Goal: Task Accomplishment & Management: Use online tool/utility

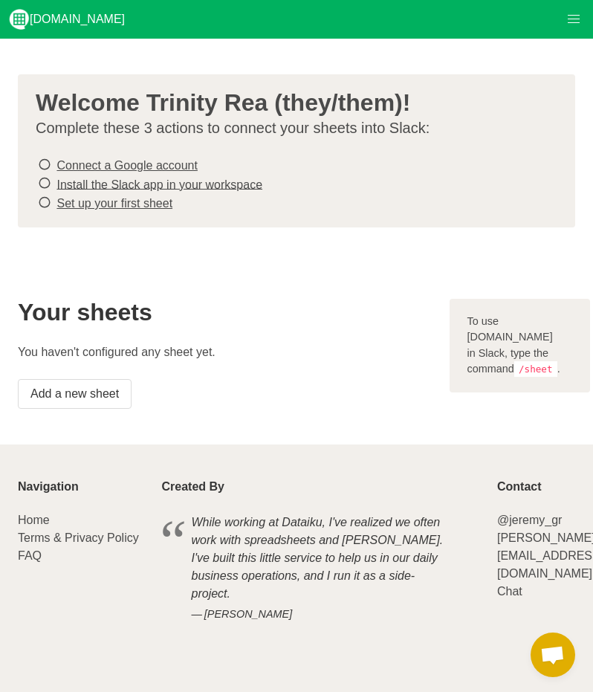
click at [45, 162] on icon at bounding box center [44, 165] width 13 height 20
click at [67, 163] on link "Connect a Google account" at bounding box center [126, 165] width 140 height 13
click at [129, 163] on link "Connect a Google account" at bounding box center [126, 165] width 140 height 13
click at [204, 185] on link "Install the Slack app in your workspace" at bounding box center [159, 184] width 206 height 13
click at [127, 203] on link "Set up your first sheet" at bounding box center [114, 203] width 116 height 13
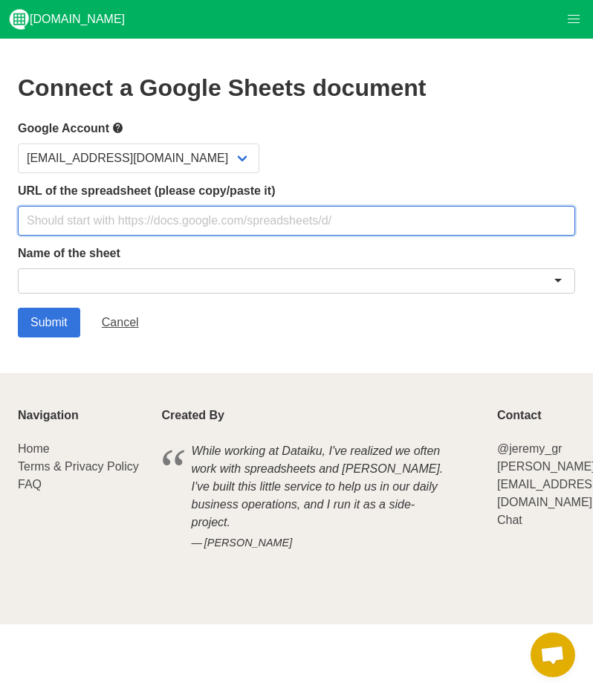
click at [147, 210] on input "text" at bounding box center [296, 221] width 557 height 30
paste input "[URL][DOMAIN_NAME]"
type input "[URL][DOMAIN_NAME]"
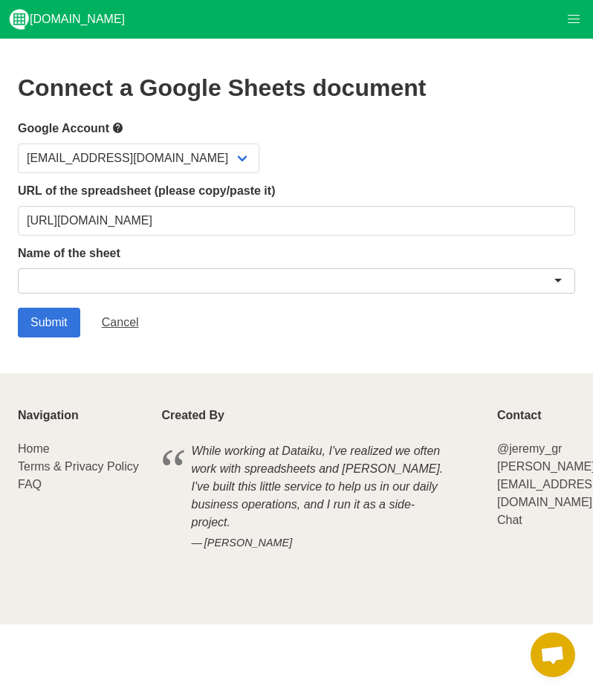
click at [159, 284] on div at bounding box center [296, 280] width 557 height 25
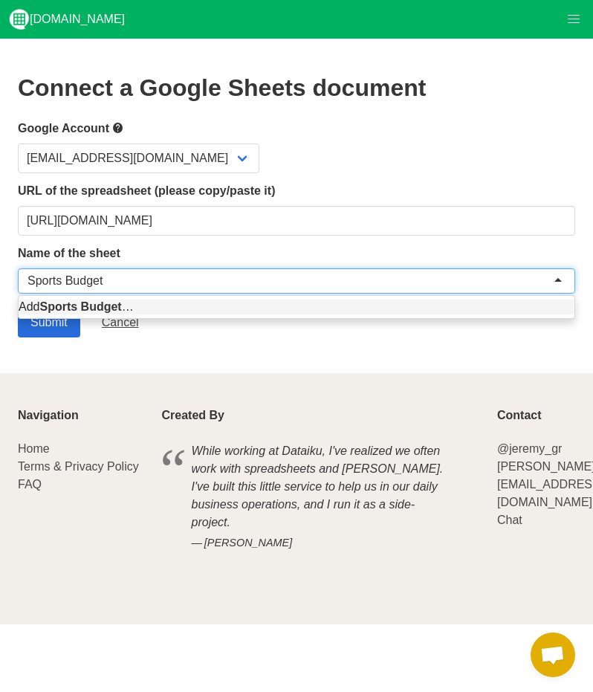
type input "Sports Budget"
click at [71, 331] on input "Submit" at bounding box center [49, 323] width 62 height 30
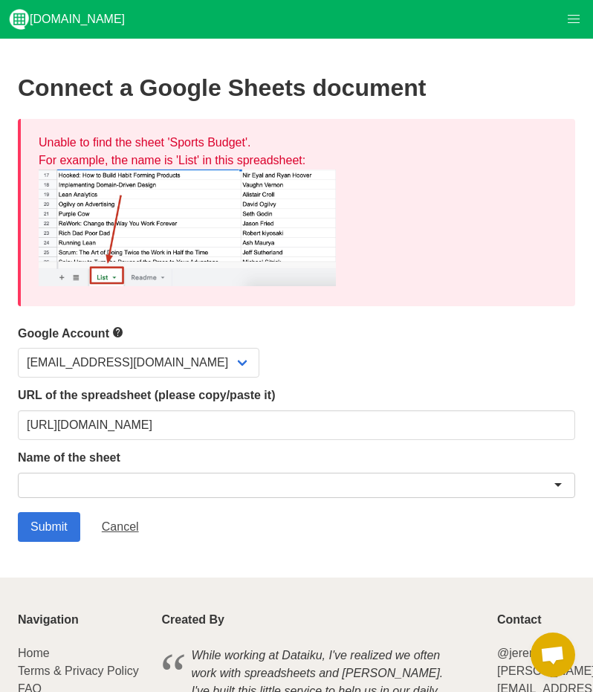
scroll to position [27, 0]
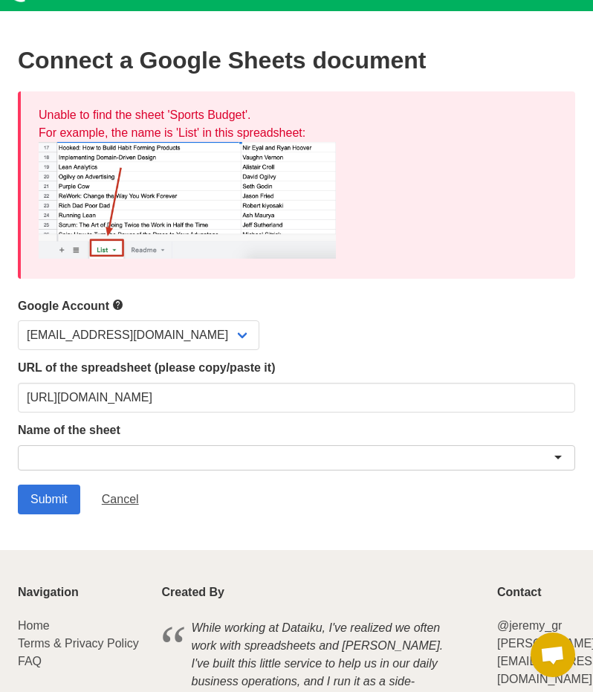
click at [114, 451] on div at bounding box center [296, 457] width 557 height 25
click at [55, 498] on input "Submit" at bounding box center [49, 499] width 62 height 30
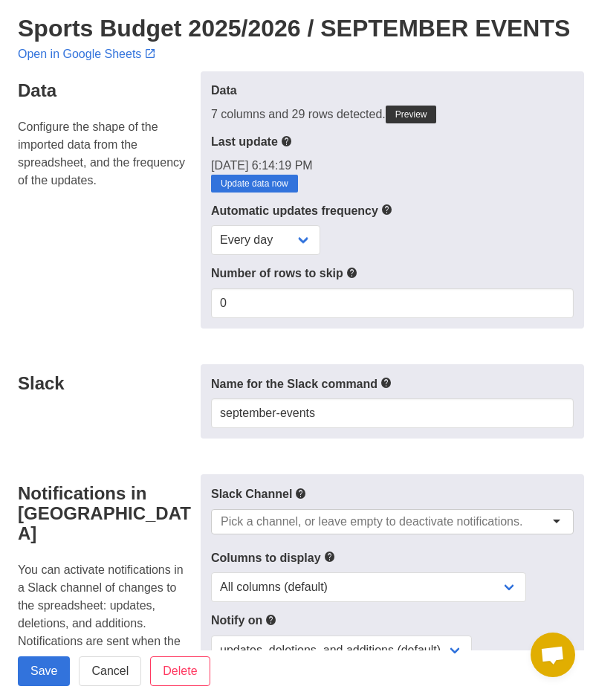
scroll to position [60, 0]
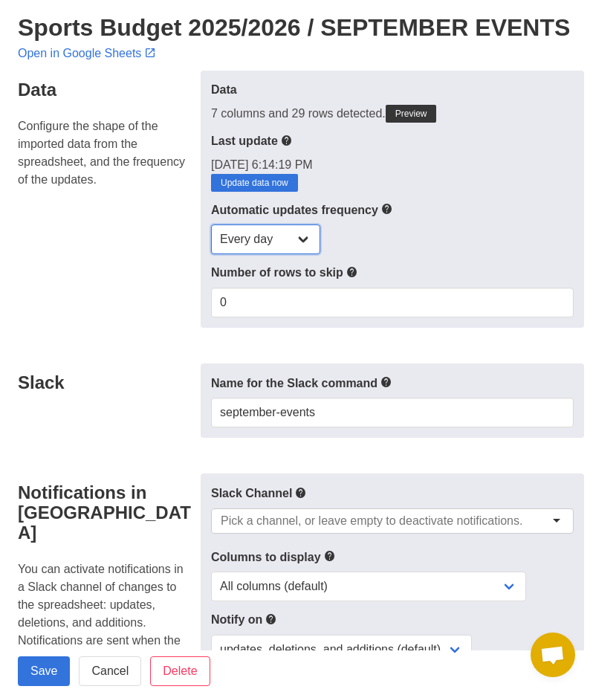
click at [258, 238] on select "Every day Every hour Every 30 min Every 15 min" at bounding box center [265, 239] width 109 height 30
click at [211, 224] on select "Every day Every hour Every 30 min Every 15 min" at bounding box center [265, 239] width 109 height 30
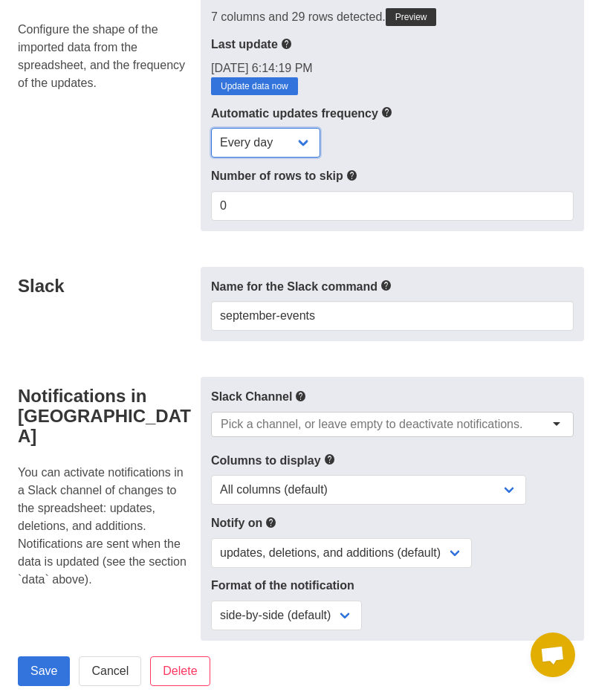
scroll to position [184, 0]
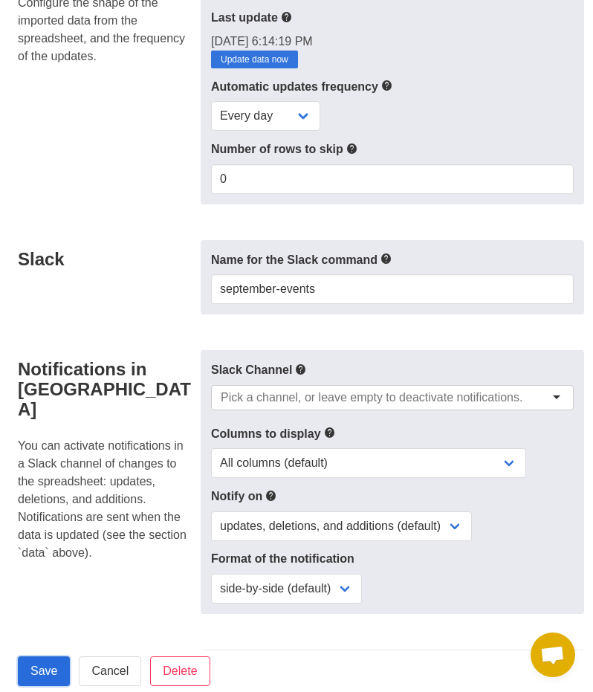
click at [43, 666] on input "Save" at bounding box center [44, 671] width 52 height 30
